Goal: Information Seeking & Learning: Learn about a topic

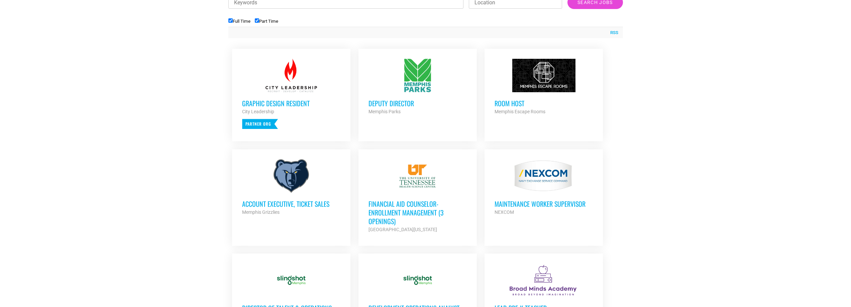
scroll to position [268, 0]
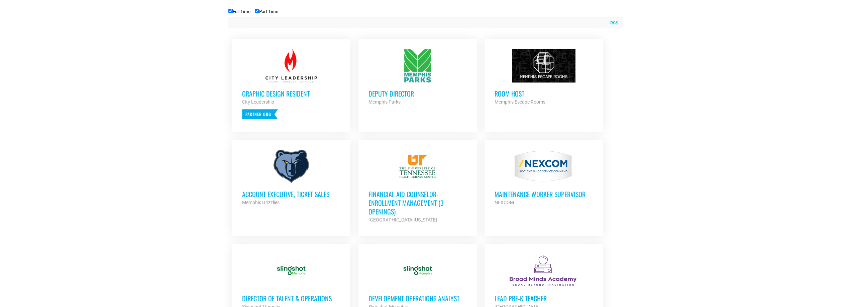
click at [292, 194] on h3 "Account Executive, Ticket Sales" at bounding box center [291, 194] width 98 height 9
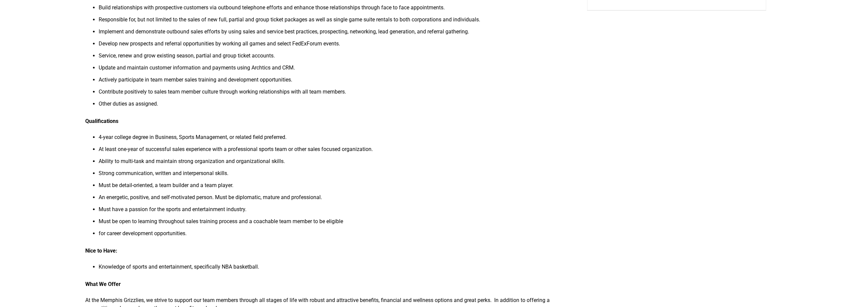
scroll to position [201, 0]
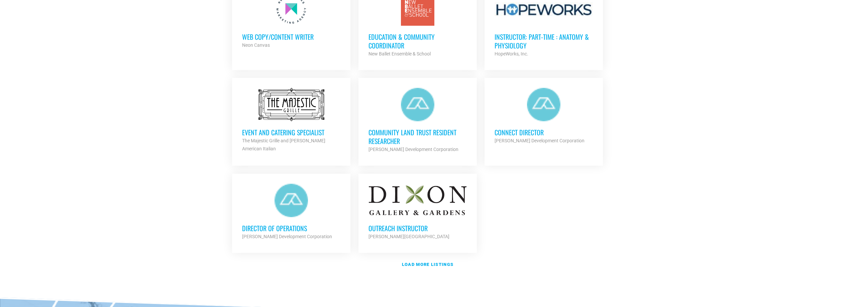
scroll to position [836, 0]
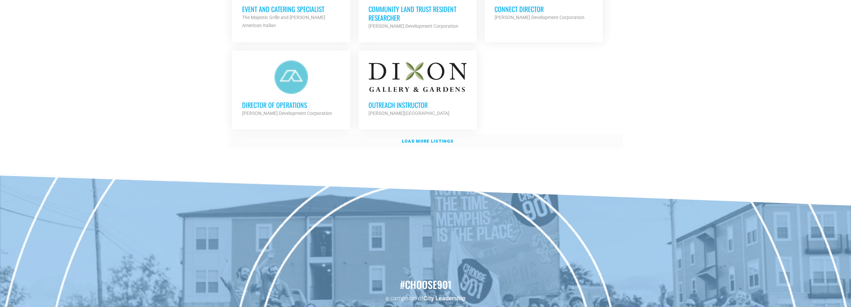
click at [418, 140] on strong "Load more listings" at bounding box center [428, 141] width 52 height 5
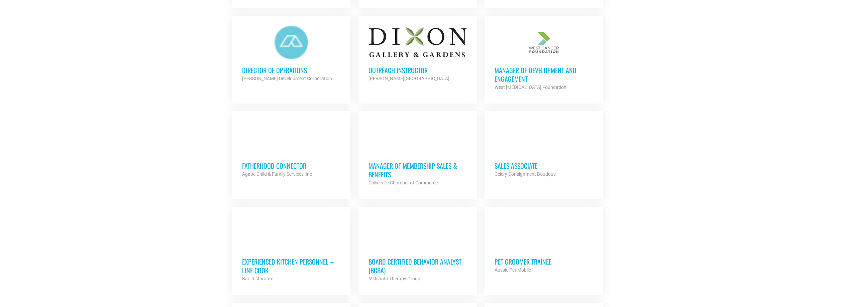
scroll to position [870, 0]
